Goal: Task Accomplishment & Management: Manage account settings

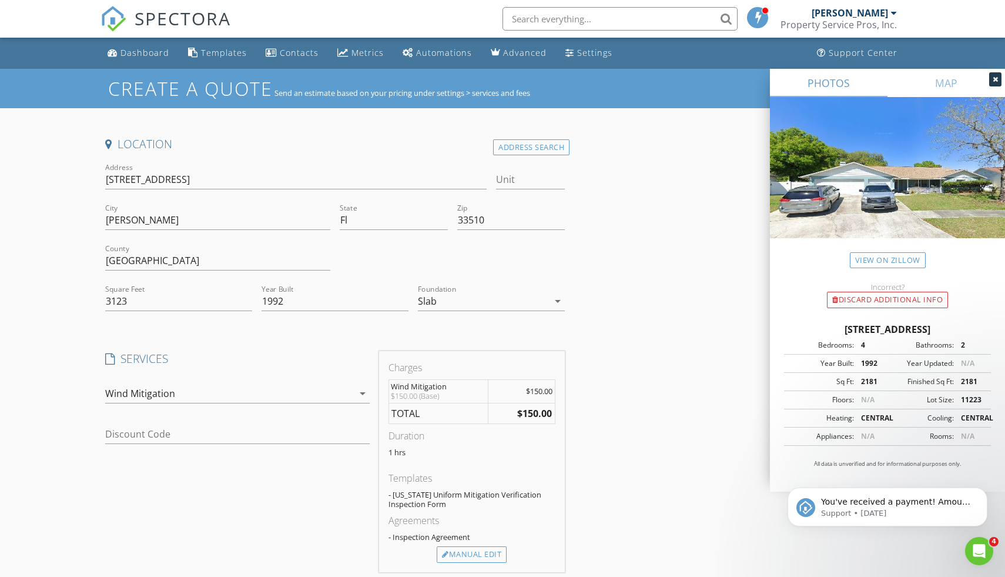
click at [716, 393] on div "Location Address Search Address 916 Balsamina drive Unit City Brandon State Fl …" at bounding box center [503, 480] width 804 height 689
click at [1000, 82] on div at bounding box center [996, 79] width 12 height 14
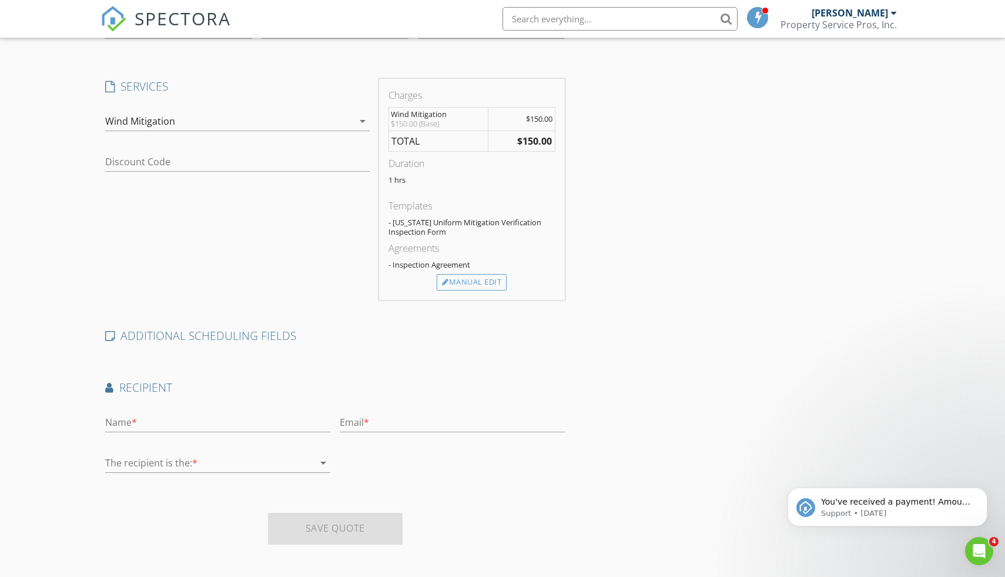
scroll to position [276, 0]
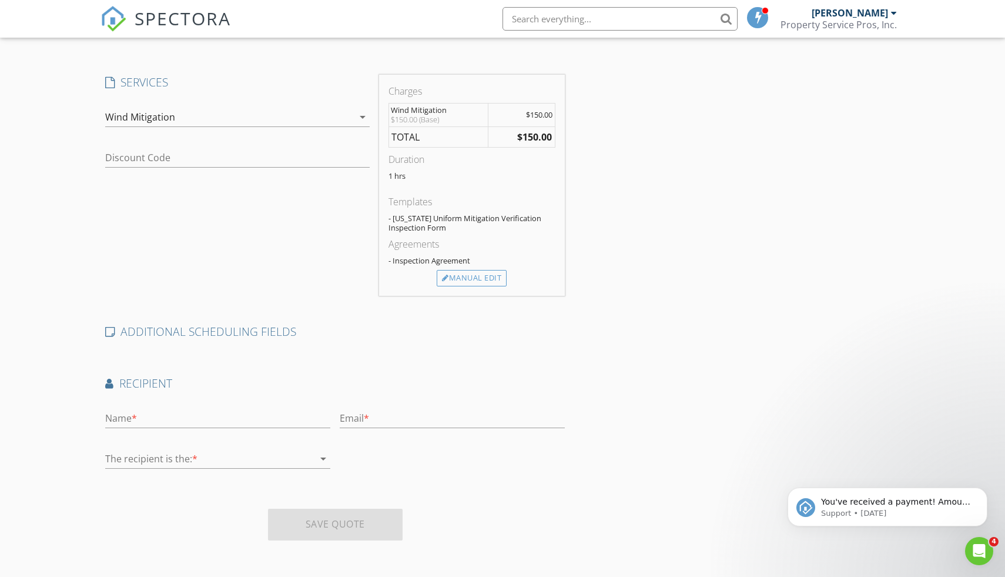
click at [326, 530] on div "Save Quote" at bounding box center [335, 525] width 135 height 32
click at [333, 525] on div "Save Quote" at bounding box center [335, 525] width 135 height 32
click at [325, 457] on icon "arrow_drop_down" at bounding box center [323, 459] width 14 height 14
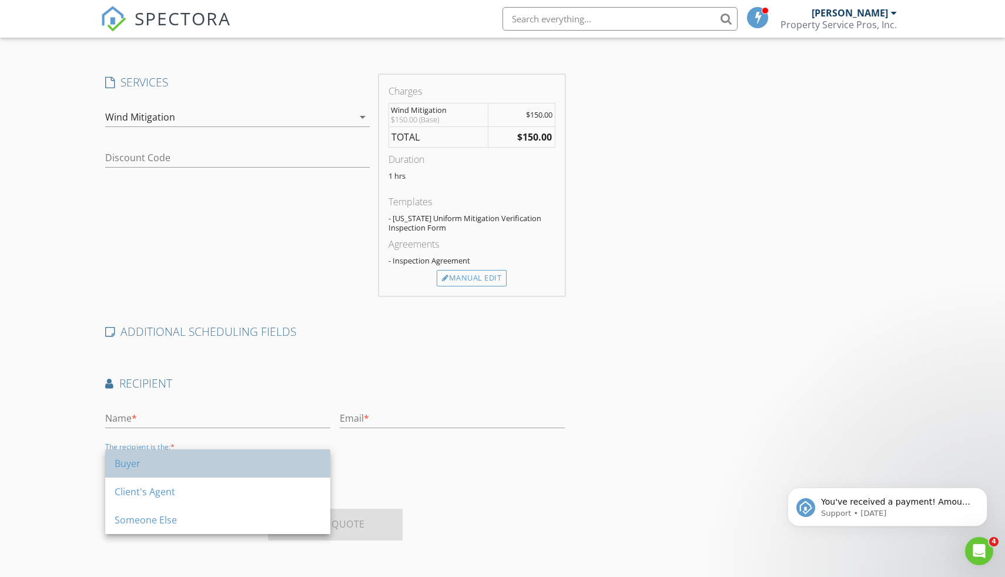
click at [183, 460] on div "Buyer" at bounding box center [218, 463] width 206 height 14
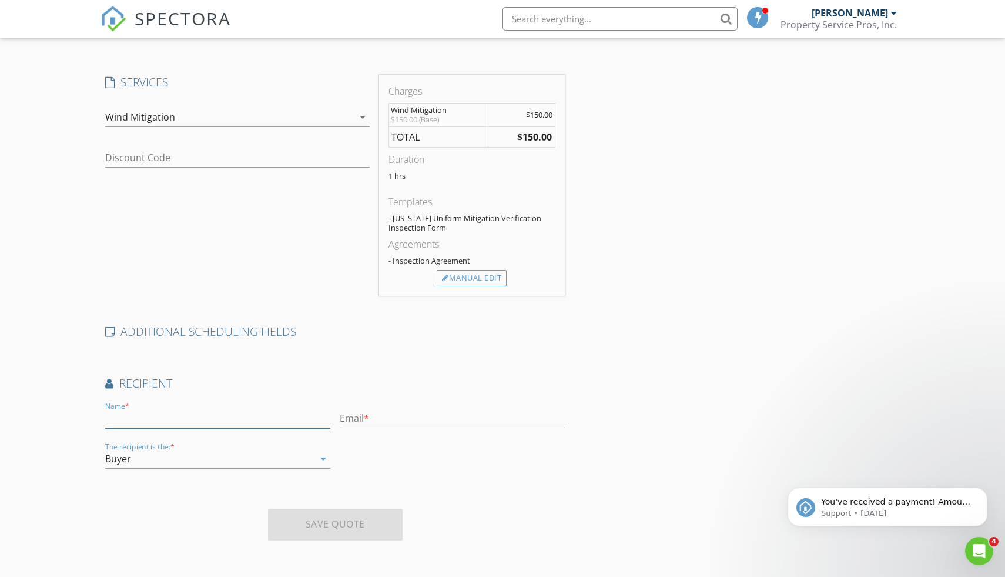
click at [174, 421] on input "text" at bounding box center [217, 418] width 225 height 19
type input "indra Rambaran"
click at [379, 418] on input "text" at bounding box center [452, 418] width 225 height 19
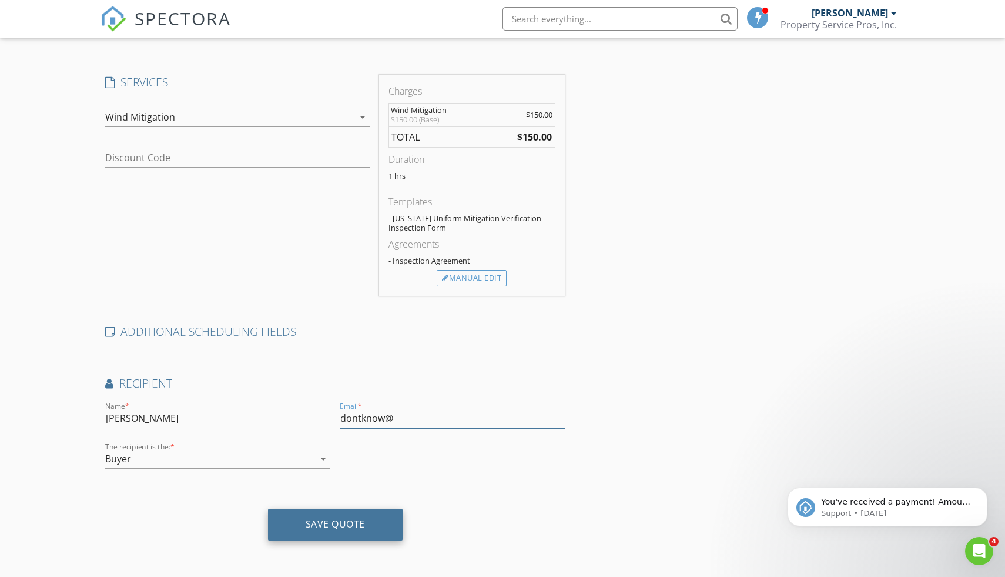
type input "dontknow@"
click at [343, 532] on div "Save Quote" at bounding box center [335, 525] width 135 height 32
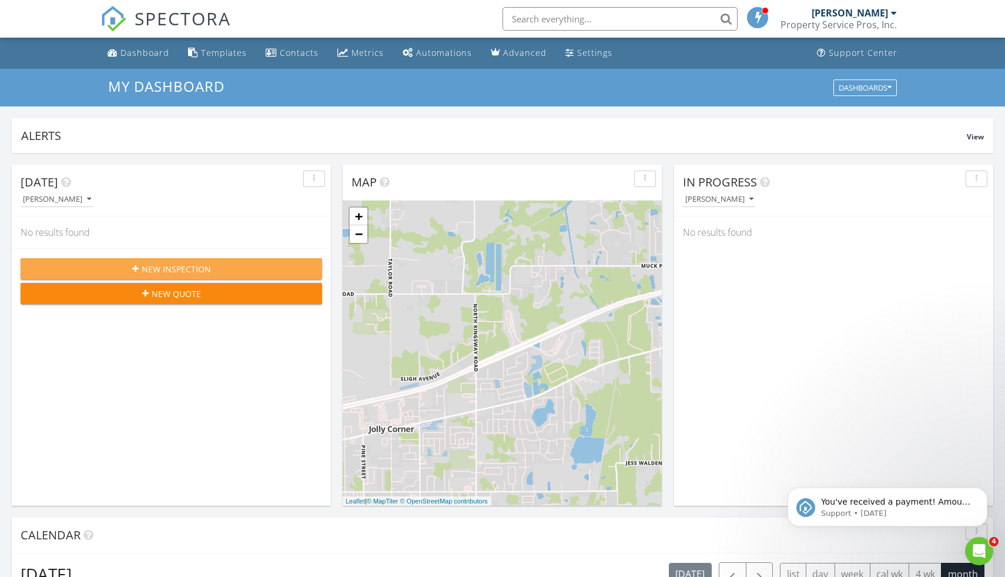
click at [188, 268] on span "New Inspection" at bounding box center [176, 269] width 69 height 12
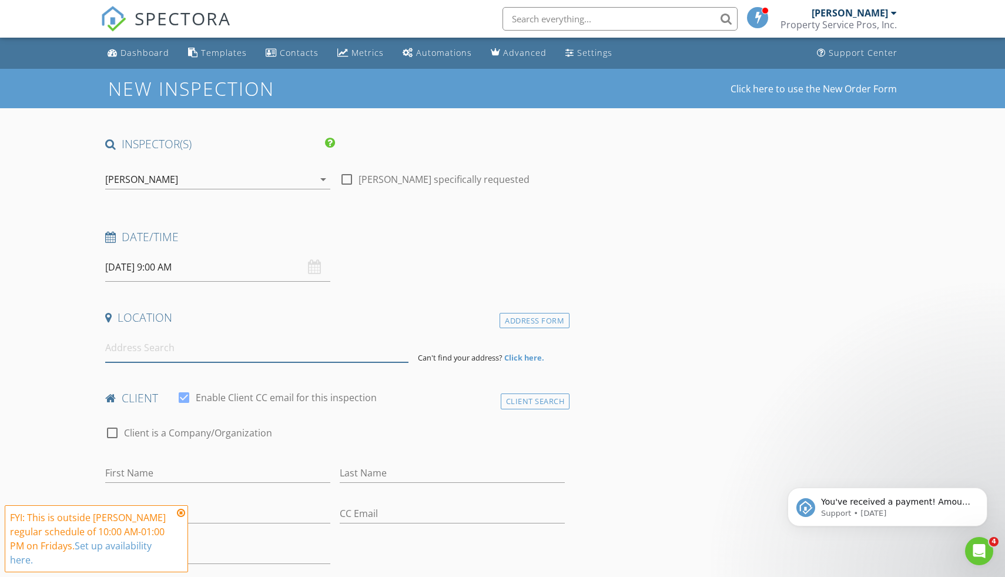
click at [133, 347] on input at bounding box center [256, 347] width 303 height 29
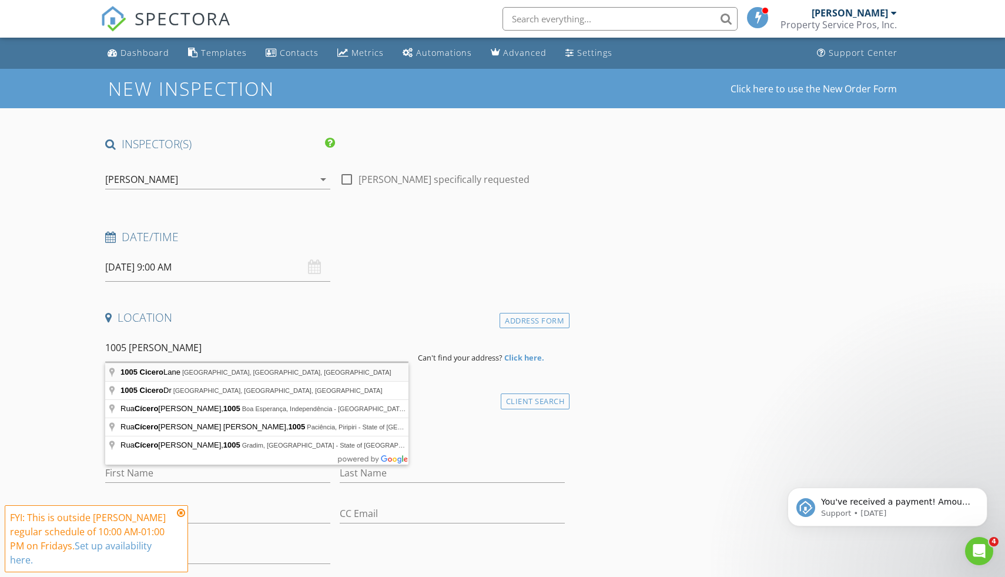
type input "1005 Cicero Lane, Brandon, FL, USA"
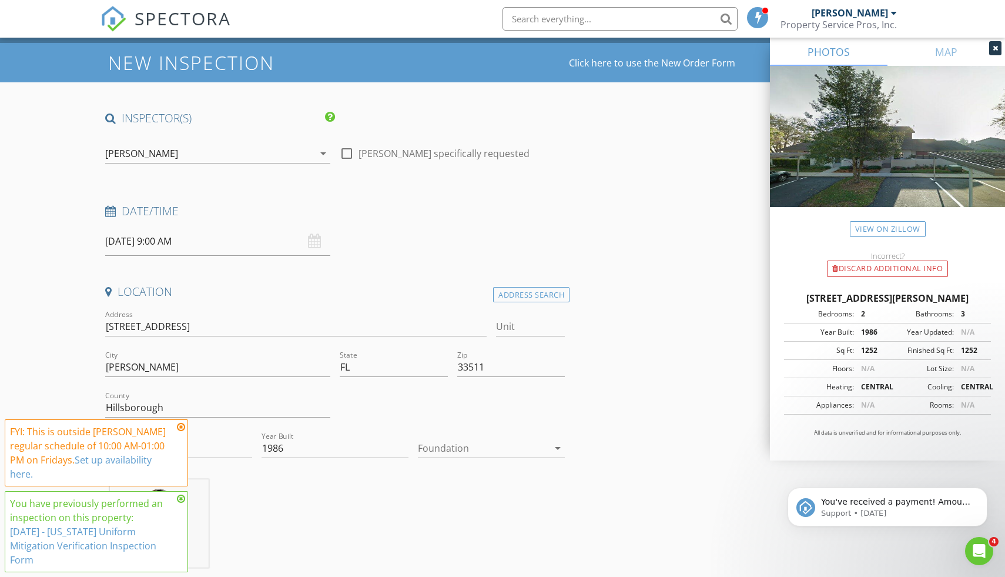
scroll to position [44, 0]
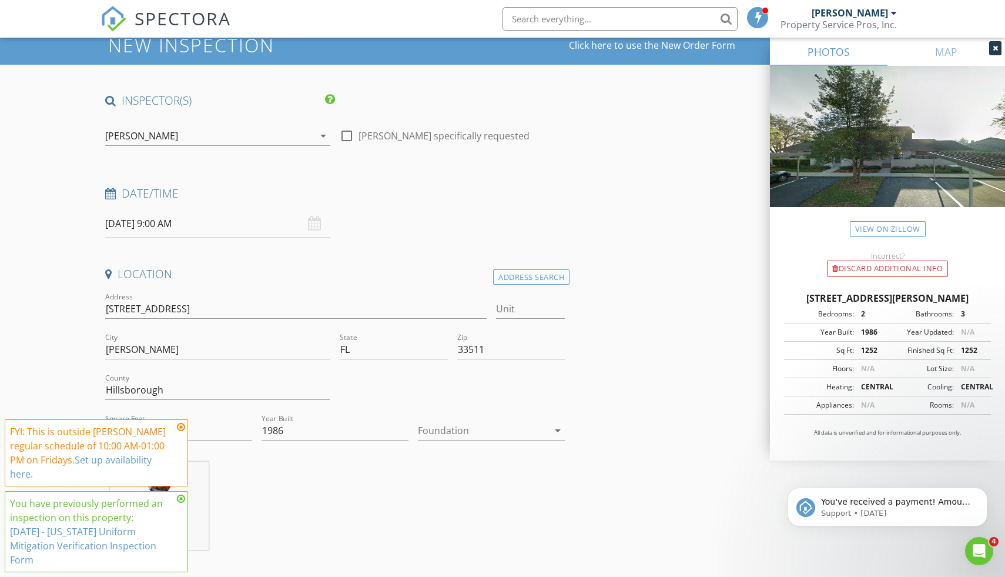
click at [181, 432] on icon at bounding box center [181, 426] width 8 height 9
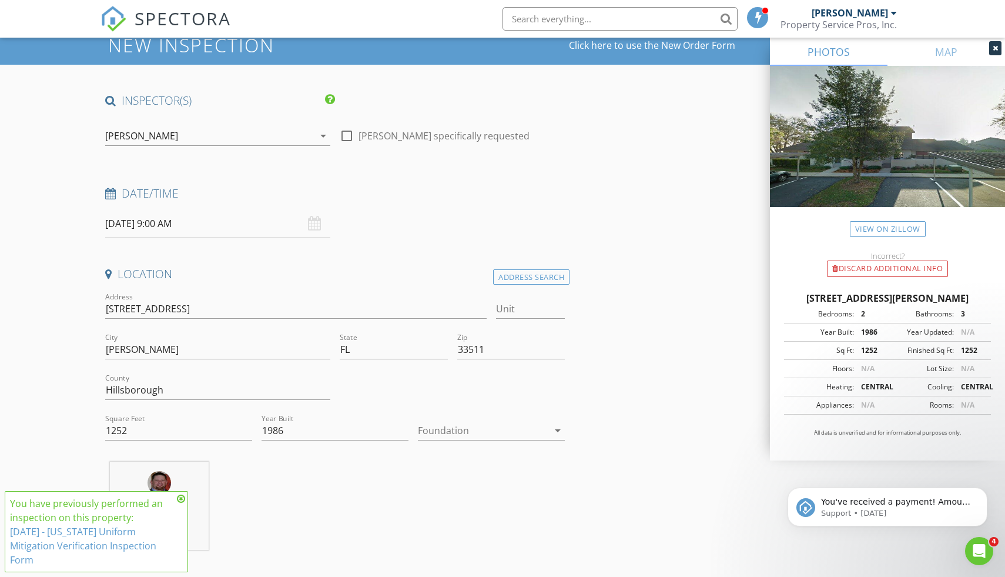
click at [150, 548] on link "1/7/2025 - Florida Uniform Mitigation Verification Inspection Form" at bounding box center [83, 545] width 146 height 41
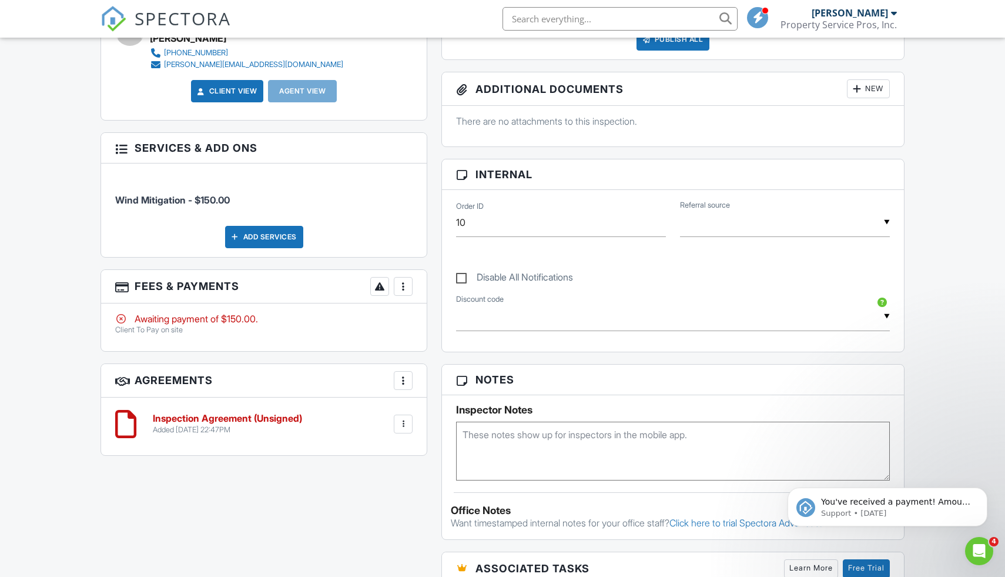
scroll to position [436, 0]
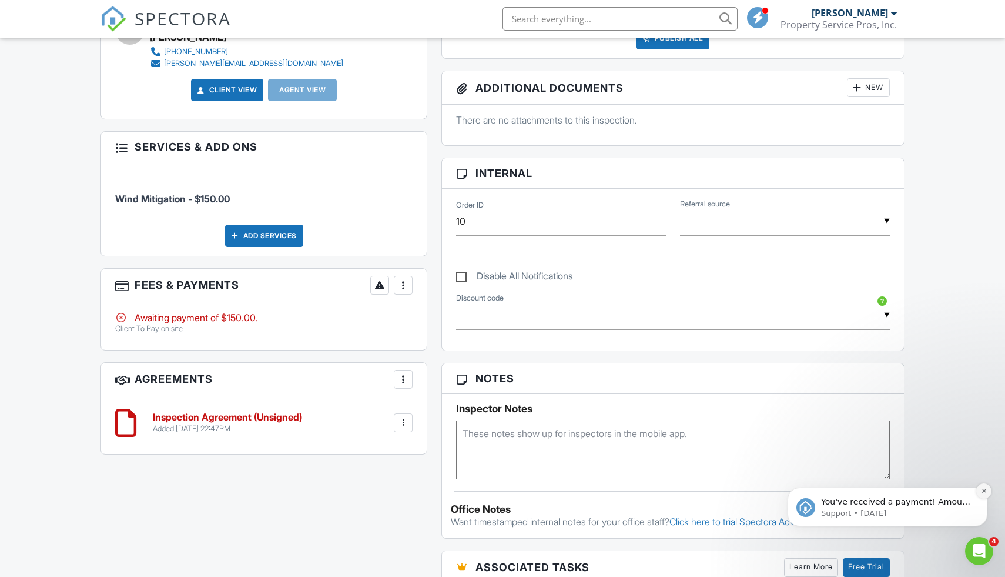
click at [987, 487] on button "Dismiss notification" at bounding box center [984, 490] width 15 height 15
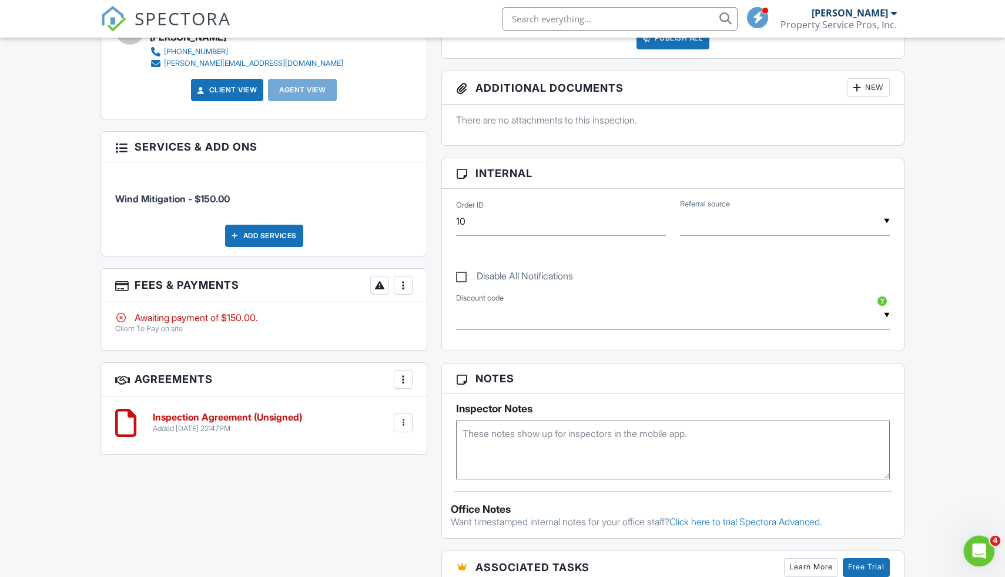
click at [968, 552] on icon "Open Intercom Messenger" at bounding box center [977, 549] width 19 height 19
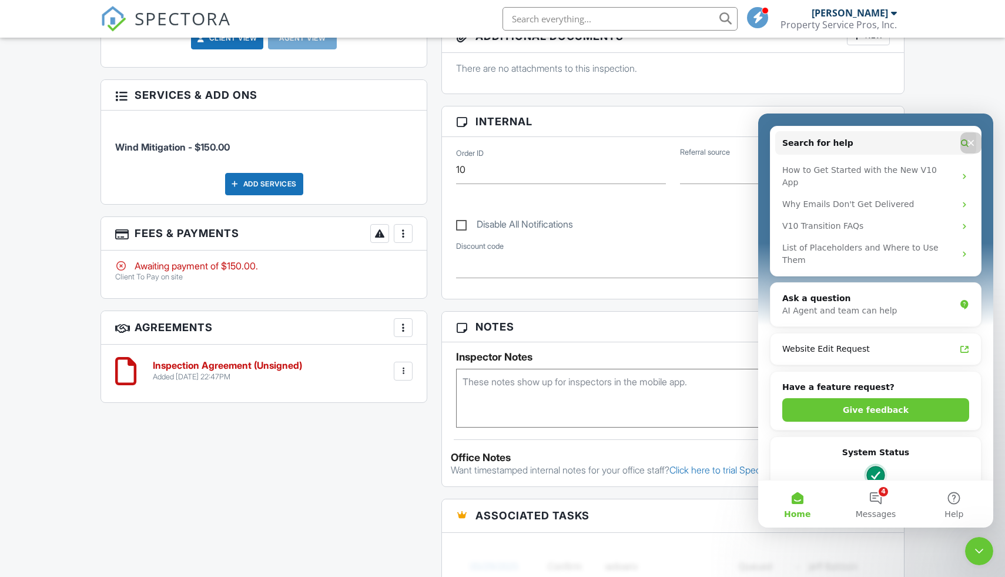
scroll to position [123, 0]
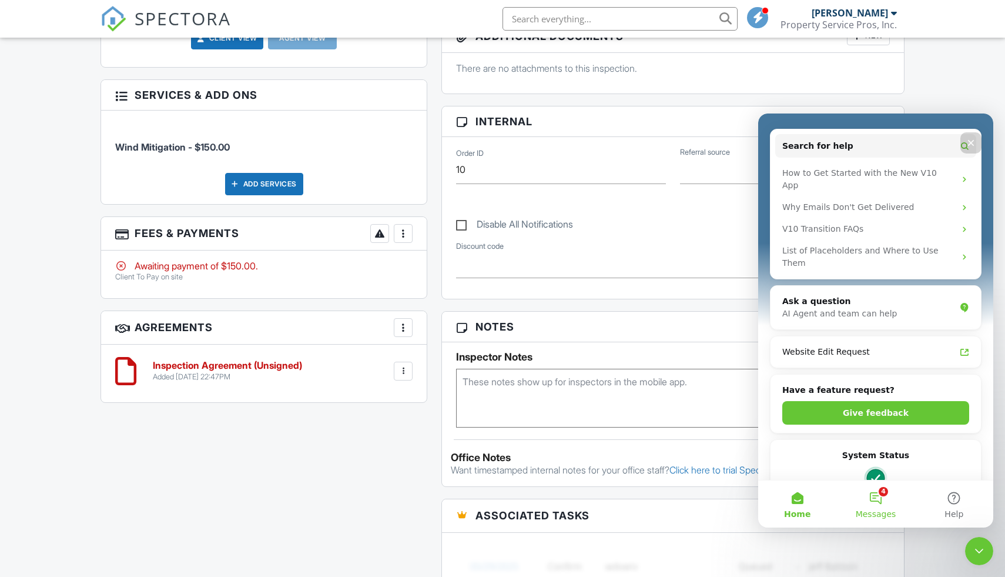
click at [884, 505] on button "4 Messages" at bounding box center [876, 503] width 78 height 47
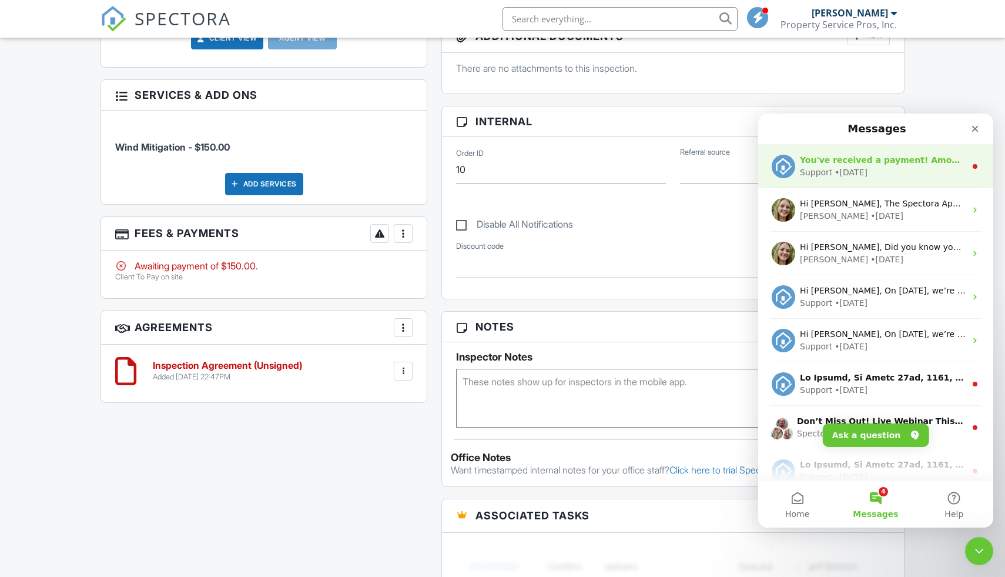
click at [906, 167] on div "Support • 1w ago" at bounding box center [883, 172] width 166 height 12
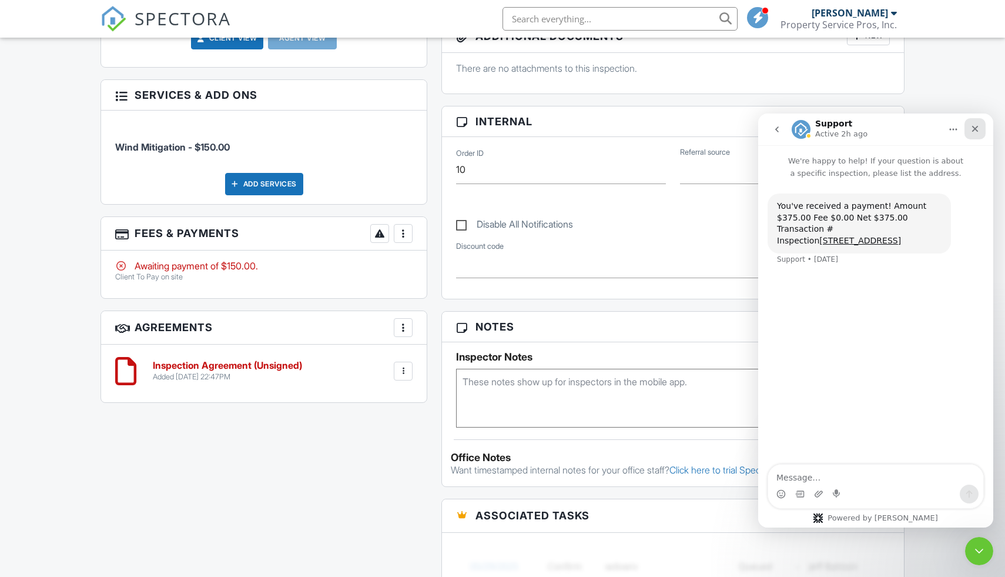
click at [973, 138] on div "Close" at bounding box center [975, 128] width 21 height 21
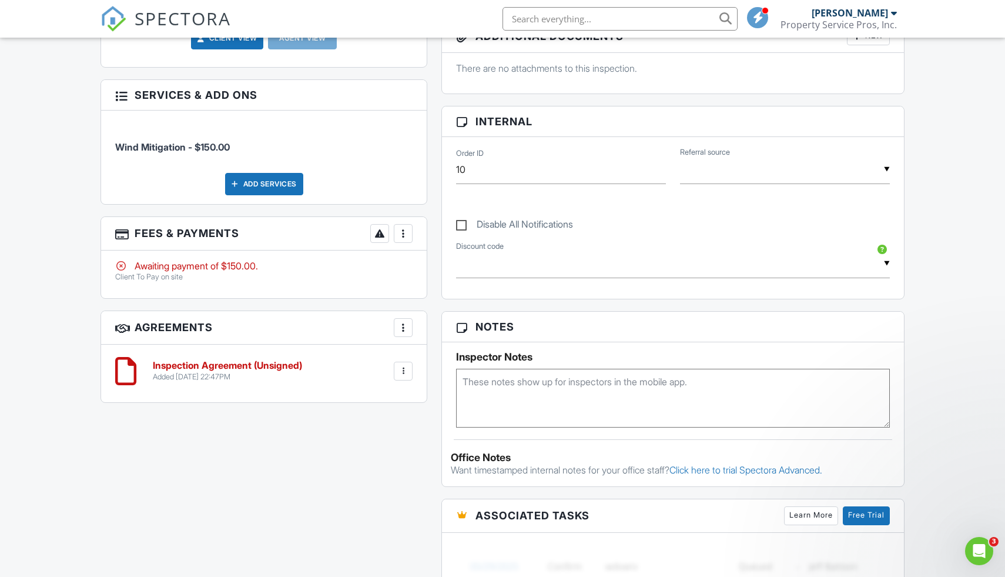
scroll to position [0, 0]
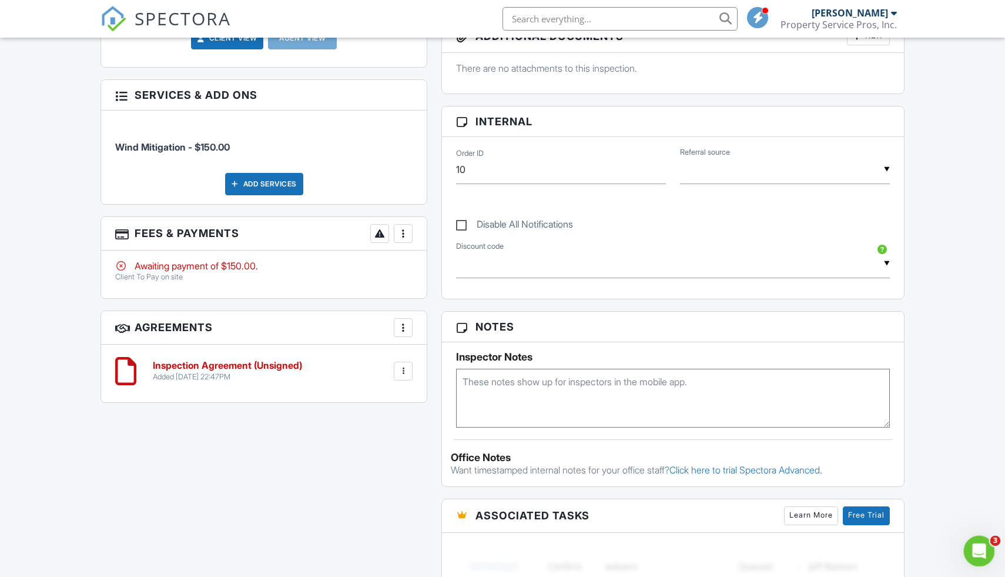
click at [983, 549] on icon "Open Intercom Messenger" at bounding box center [977, 549] width 19 height 19
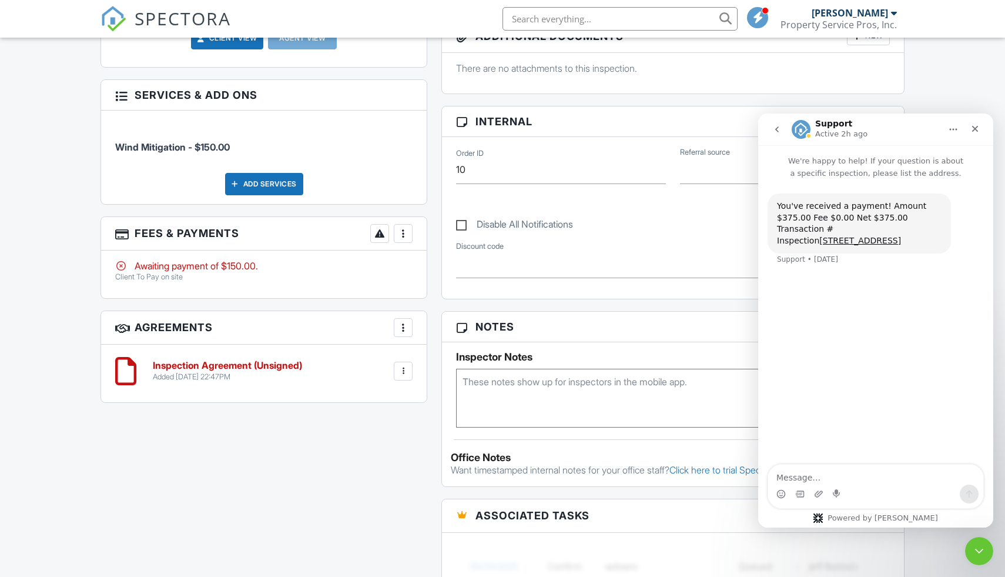
click at [773, 126] on icon "go back" at bounding box center [777, 129] width 9 height 9
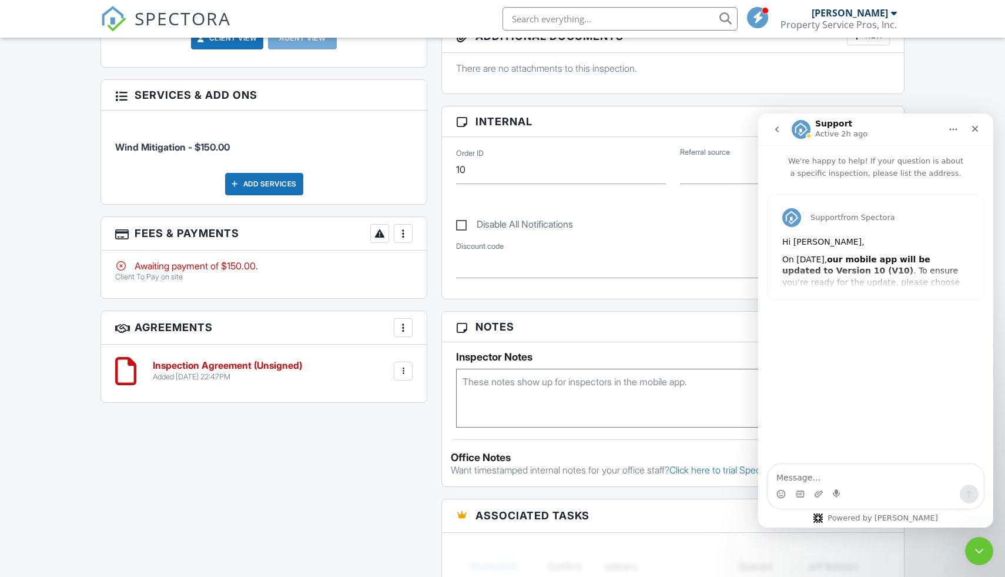
click at [877, 280] on div "Support from Spectora Hi Donald, On March 16th, 2025, our mobile app will be up…" at bounding box center [876, 247] width 215 height 106
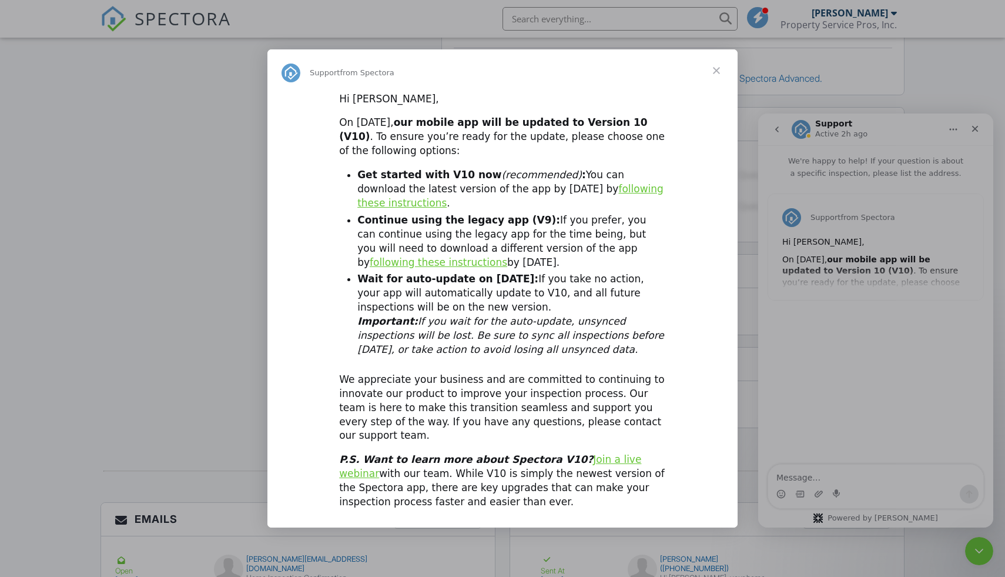
scroll to position [958, 0]
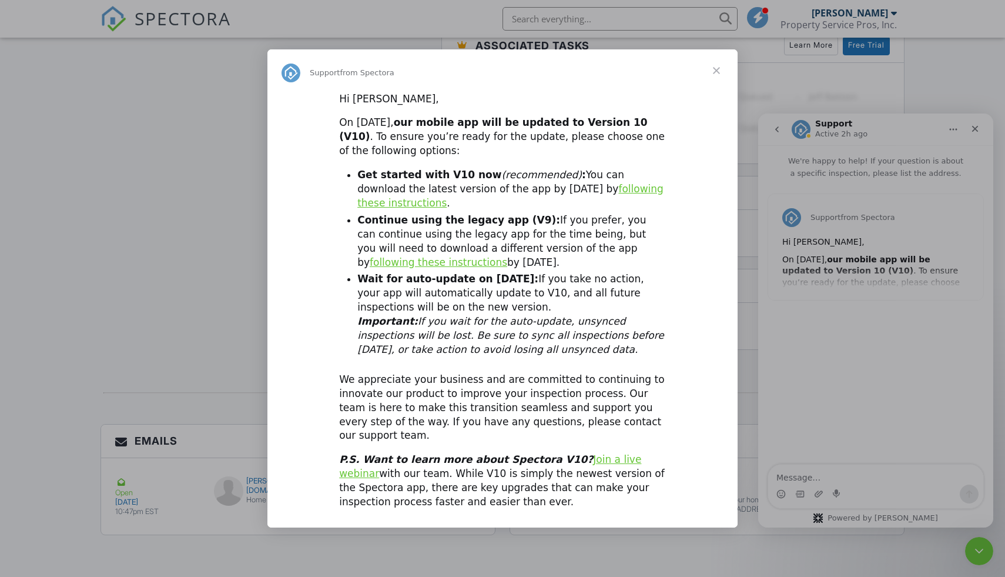
click at [720, 75] on span "Close" at bounding box center [717, 70] width 42 height 42
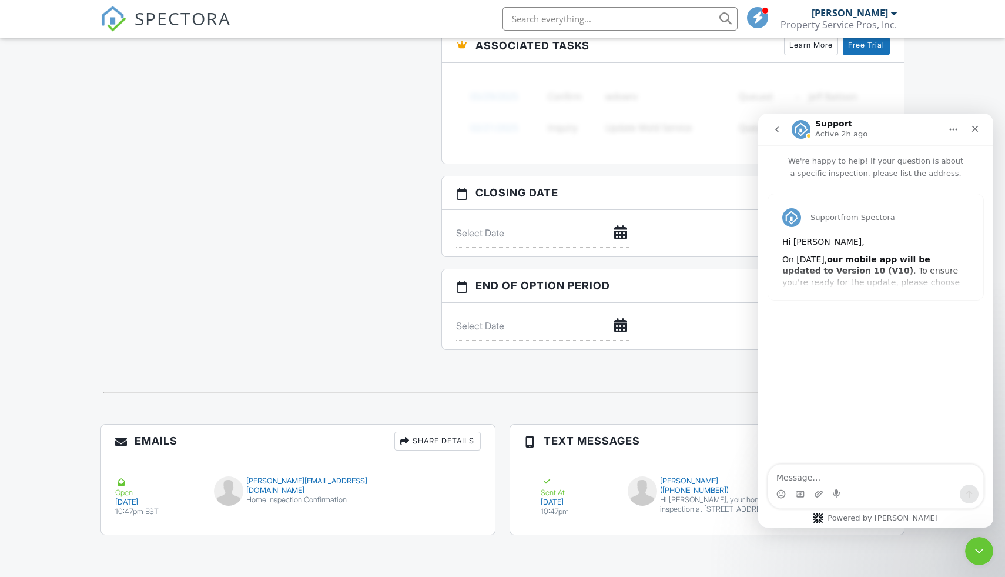
click at [813, 265] on div "Support from Spectora Hi Donald, On March 16th, 2025, our mobile app will be up…" at bounding box center [876, 247] width 215 height 106
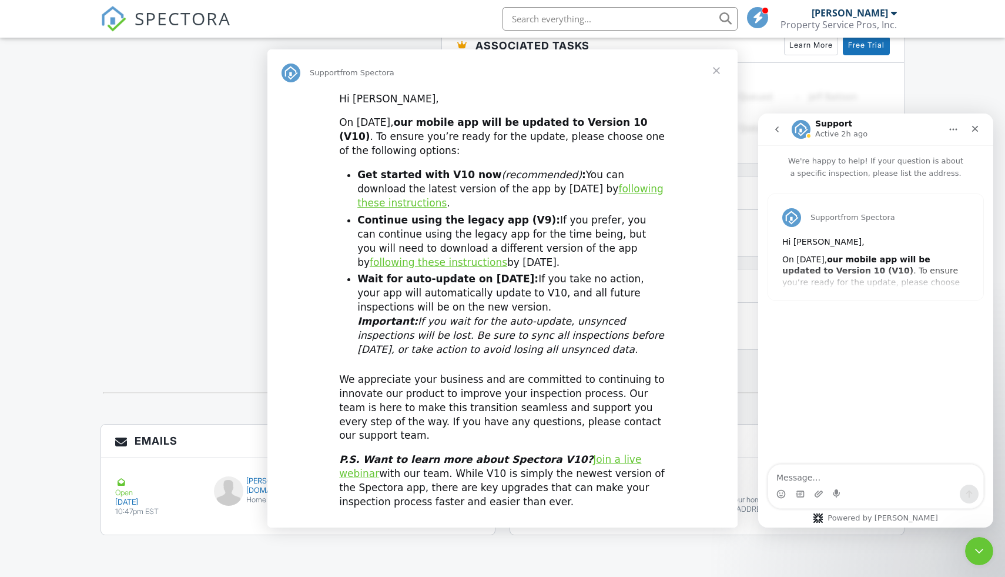
scroll to position [0, 0]
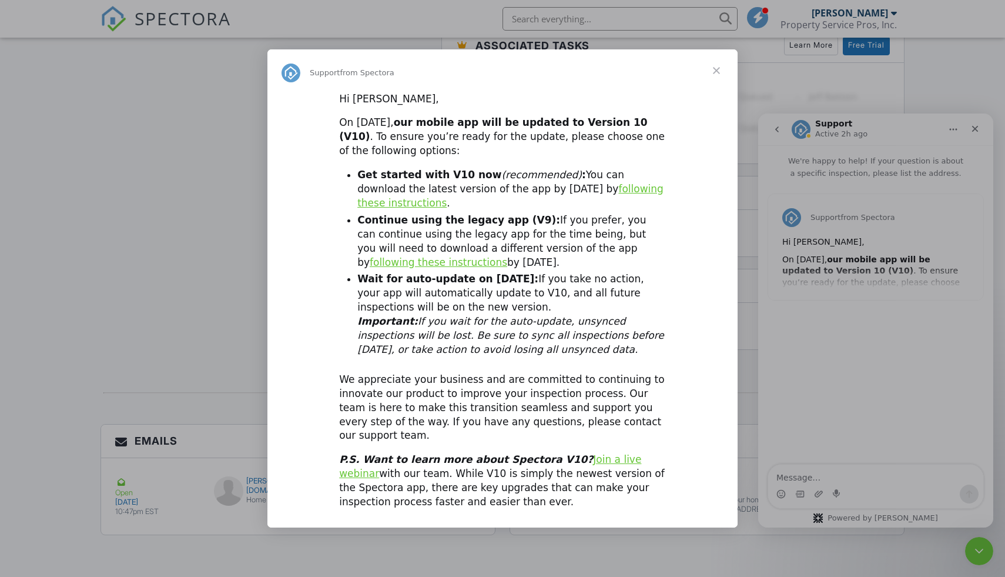
click at [777, 132] on div "Intercom messenger" at bounding box center [502, 288] width 1005 height 577
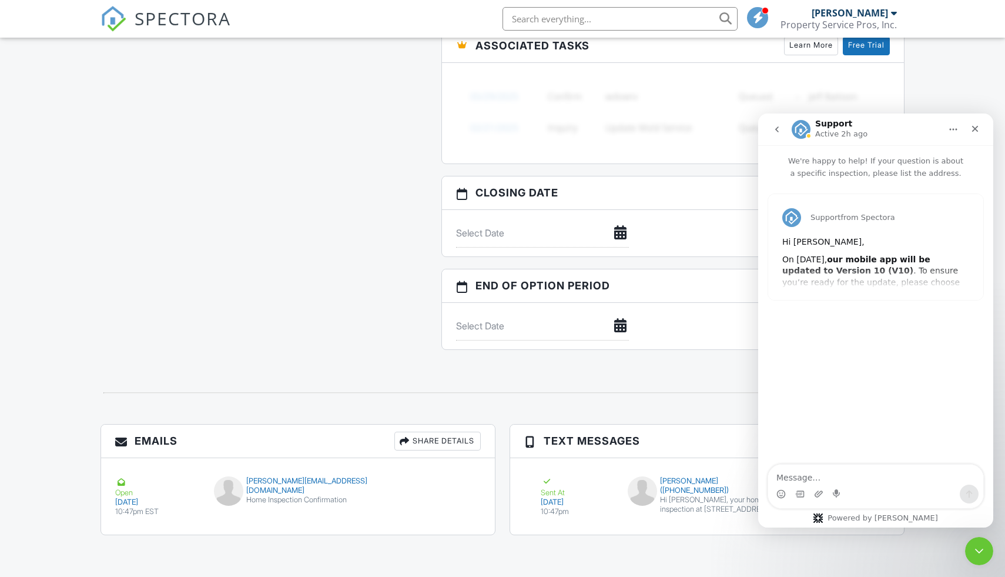
click at [777, 133] on icon "go back" at bounding box center [777, 129] width 9 height 9
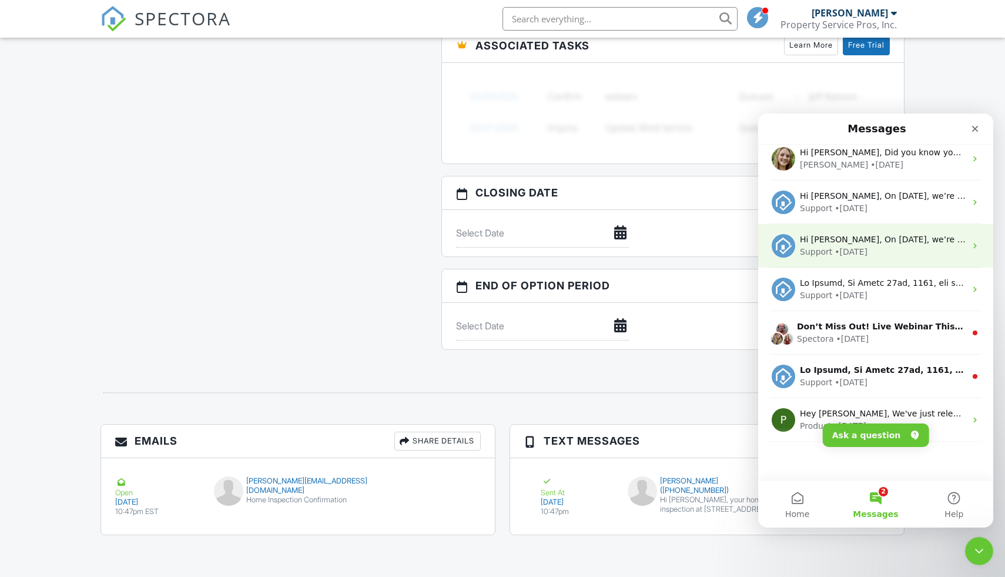
scroll to position [103, 0]
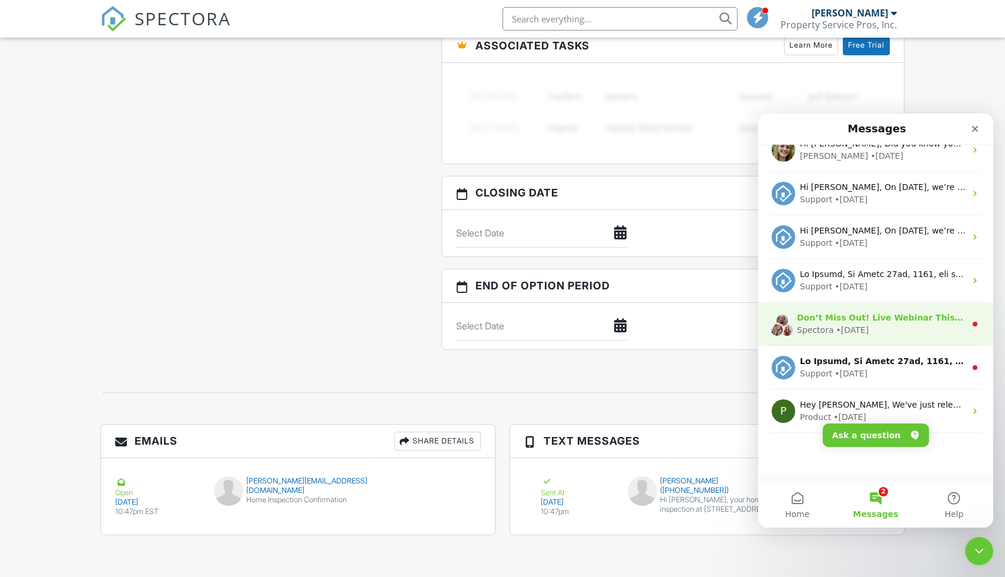
click at [838, 323] on div "Don’t Miss Out! Live Webinar This Week Join us February 28 at 1:30 PM CT for a …" at bounding box center [881, 318] width 169 height 12
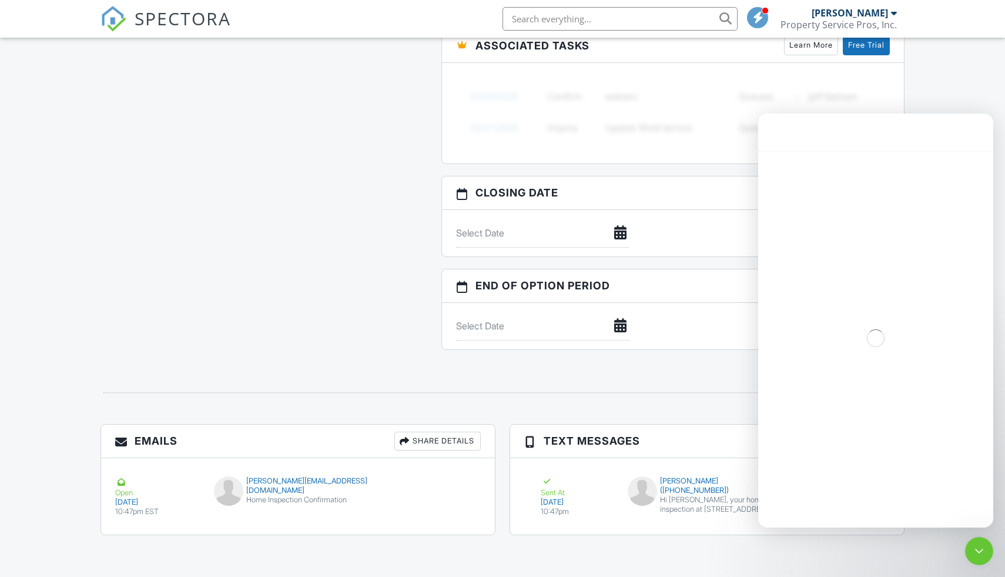
scroll to position [56, 0]
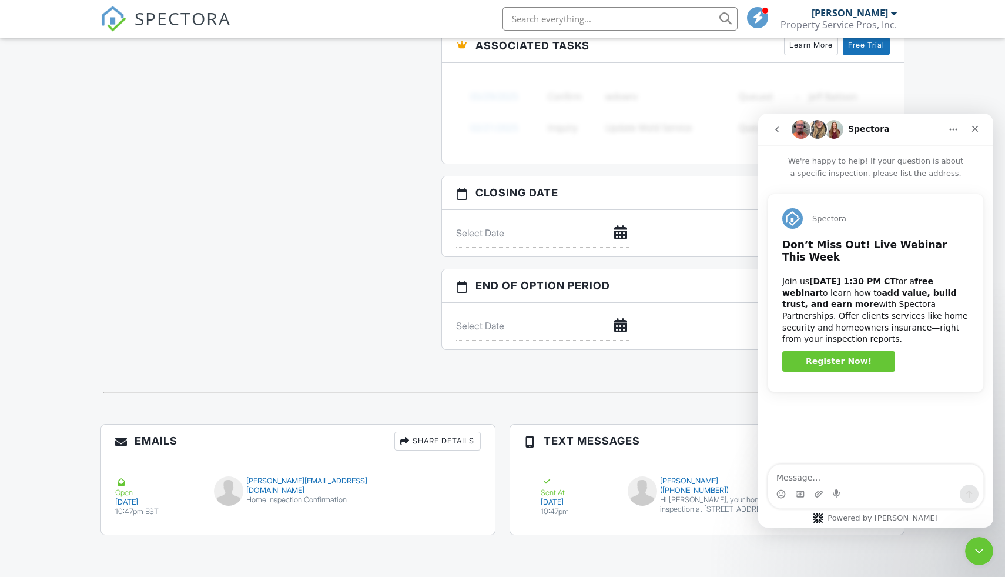
click at [779, 128] on icon "go back" at bounding box center [777, 129] width 9 height 9
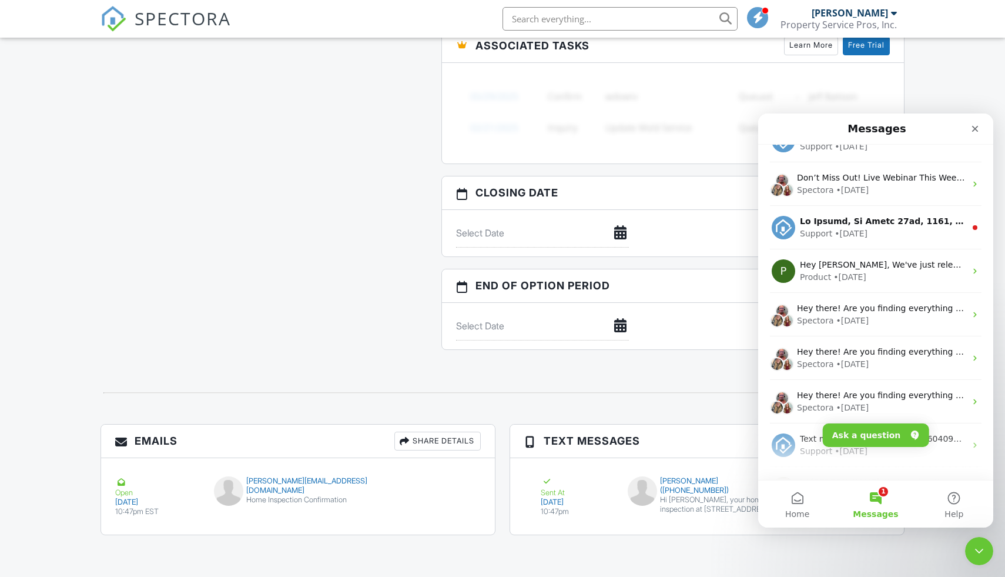
scroll to position [243, 0]
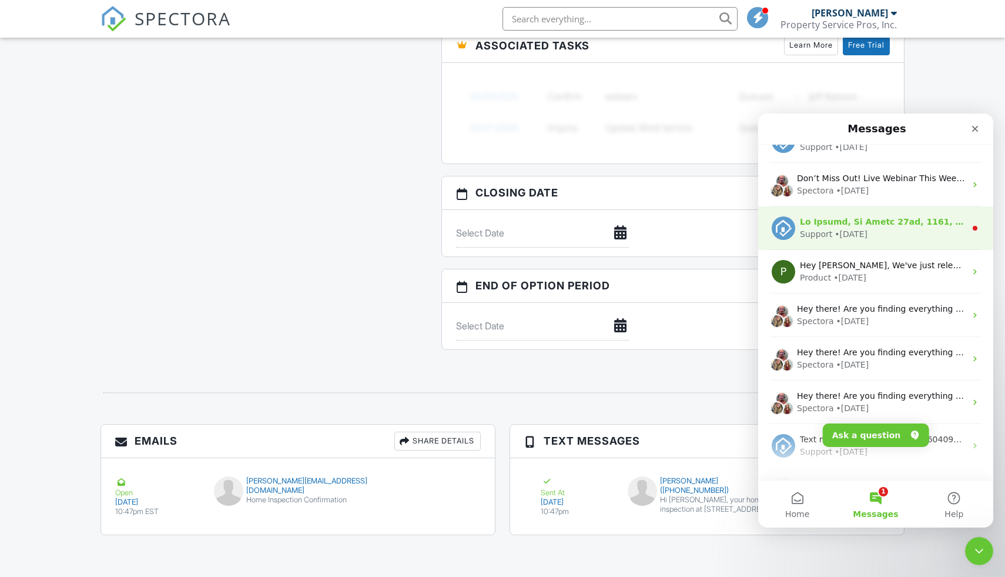
click at [872, 230] on div "Support • 26w ago" at bounding box center [883, 234] width 166 height 12
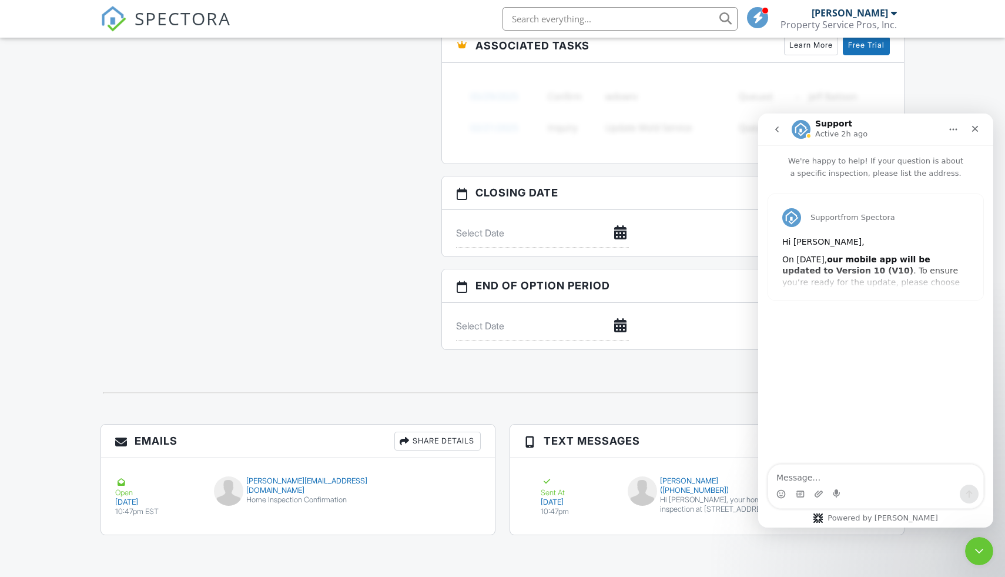
click at [778, 128] on icon "go back" at bounding box center [777, 129] width 9 height 9
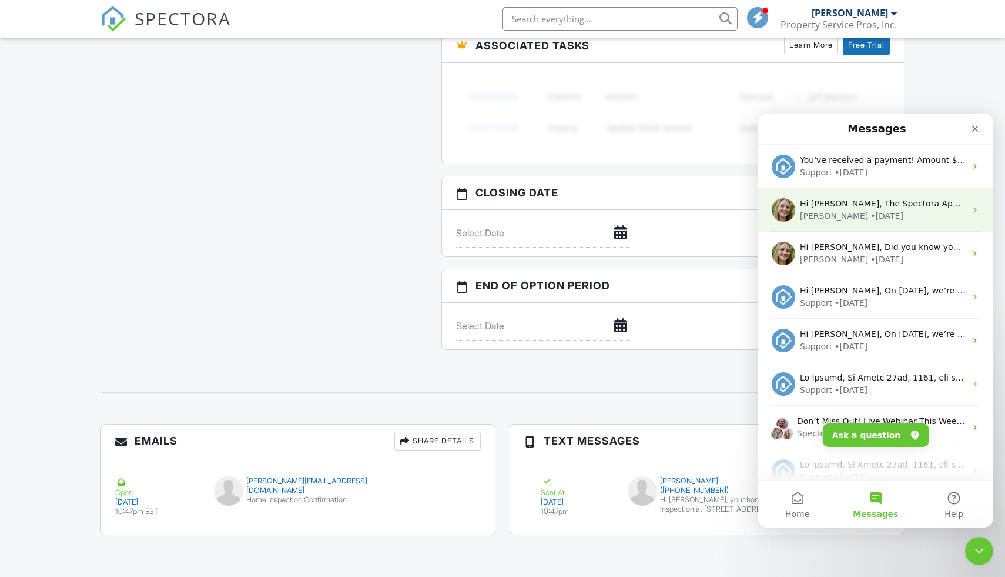
scroll to position [0, 0]
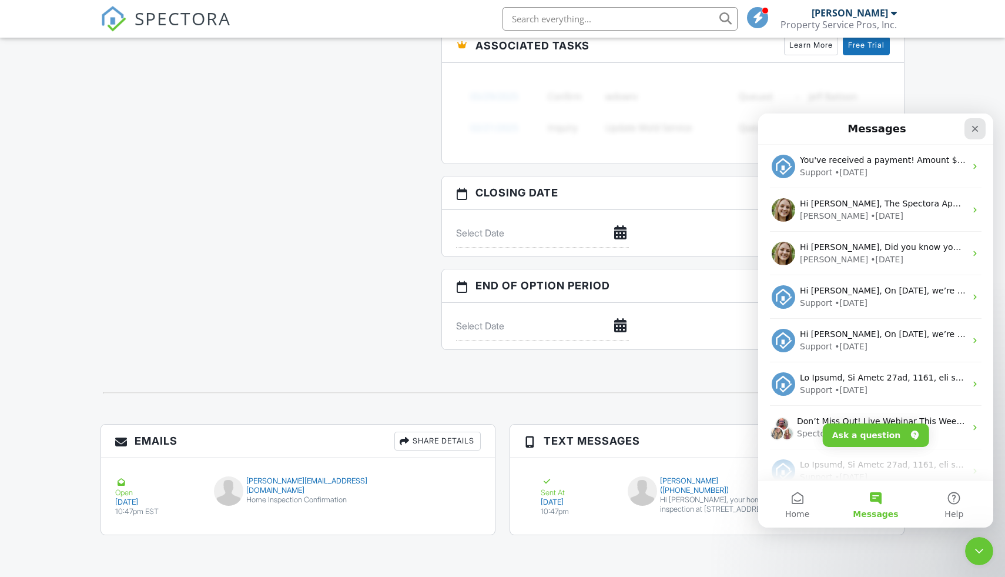
click at [975, 128] on icon "Close" at bounding box center [976, 129] width 6 height 6
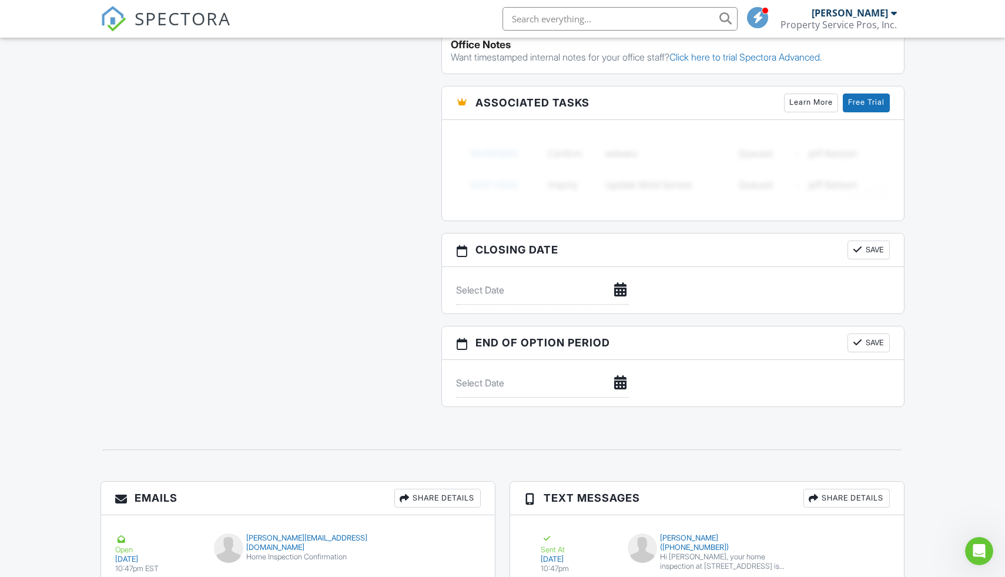
scroll to position [958, 0]
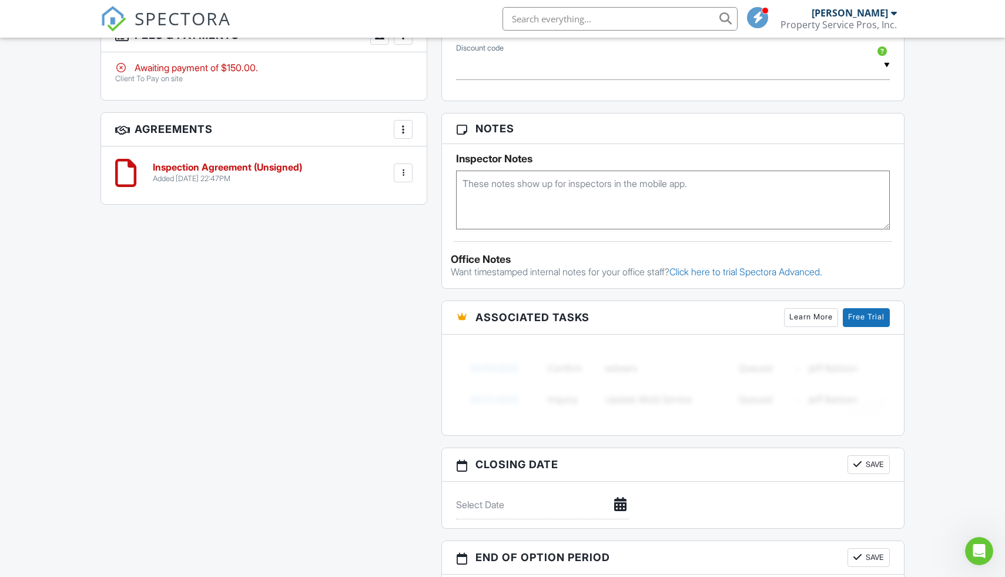
scroll to position [686, 0]
click at [797, 318] on link "Learn More" at bounding box center [811, 318] width 54 height 19
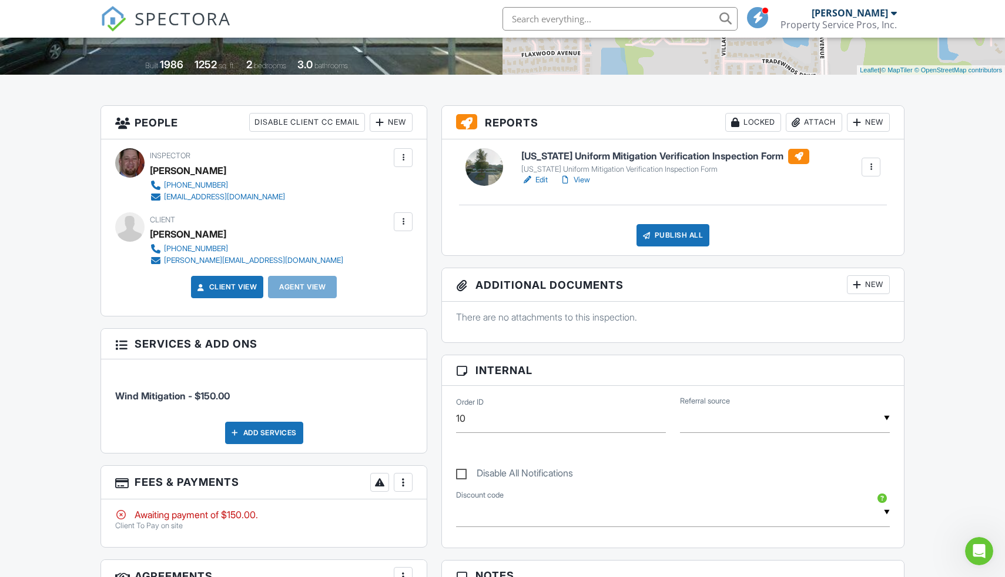
scroll to position [193, 0]
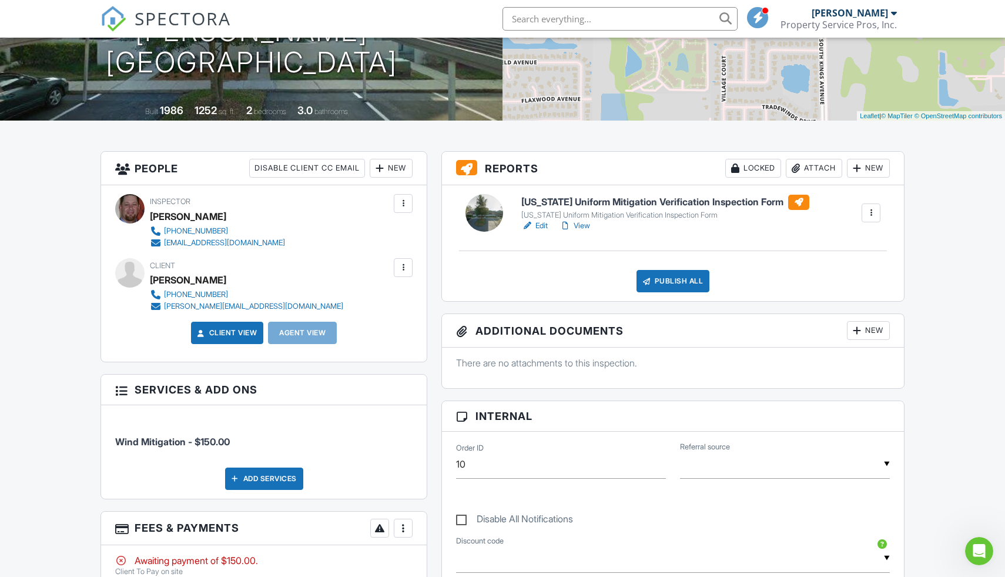
click at [543, 224] on link "Edit" at bounding box center [535, 226] width 26 height 12
